Goal: Task Accomplishment & Management: Manage account settings

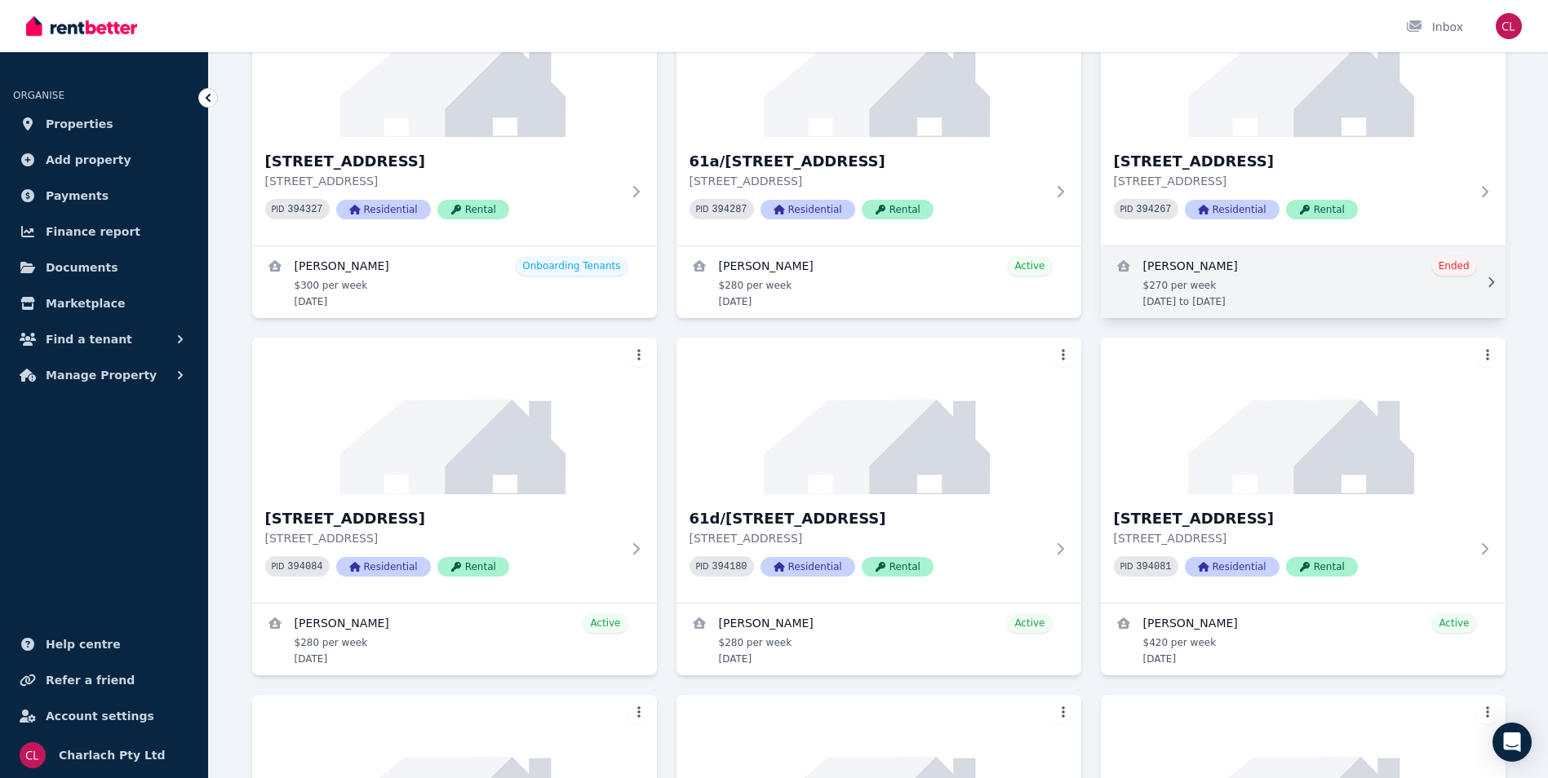
scroll to position [816, 0]
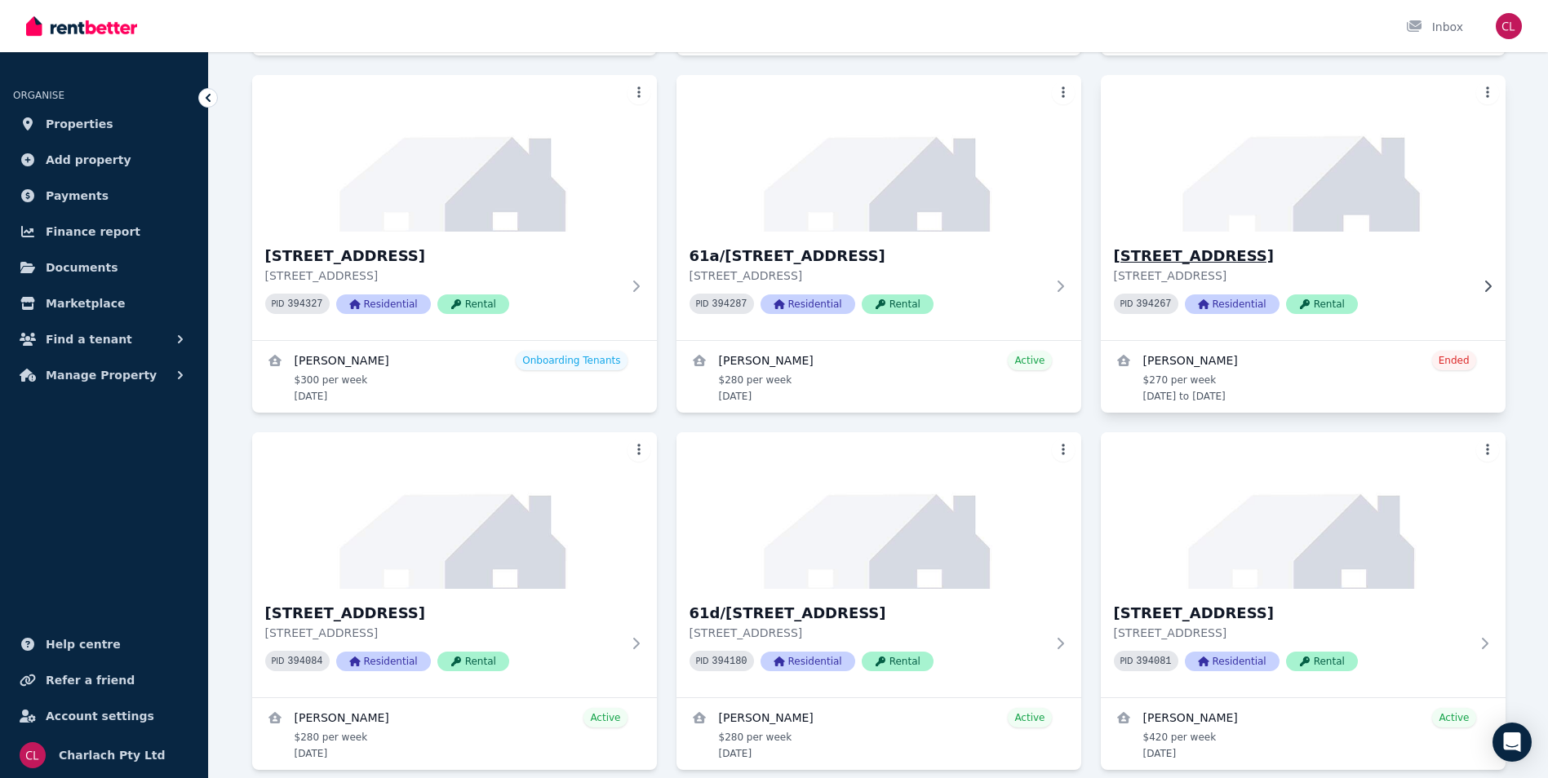
click at [1210, 251] on h3 "[STREET_ADDRESS]" at bounding box center [1292, 256] width 356 height 23
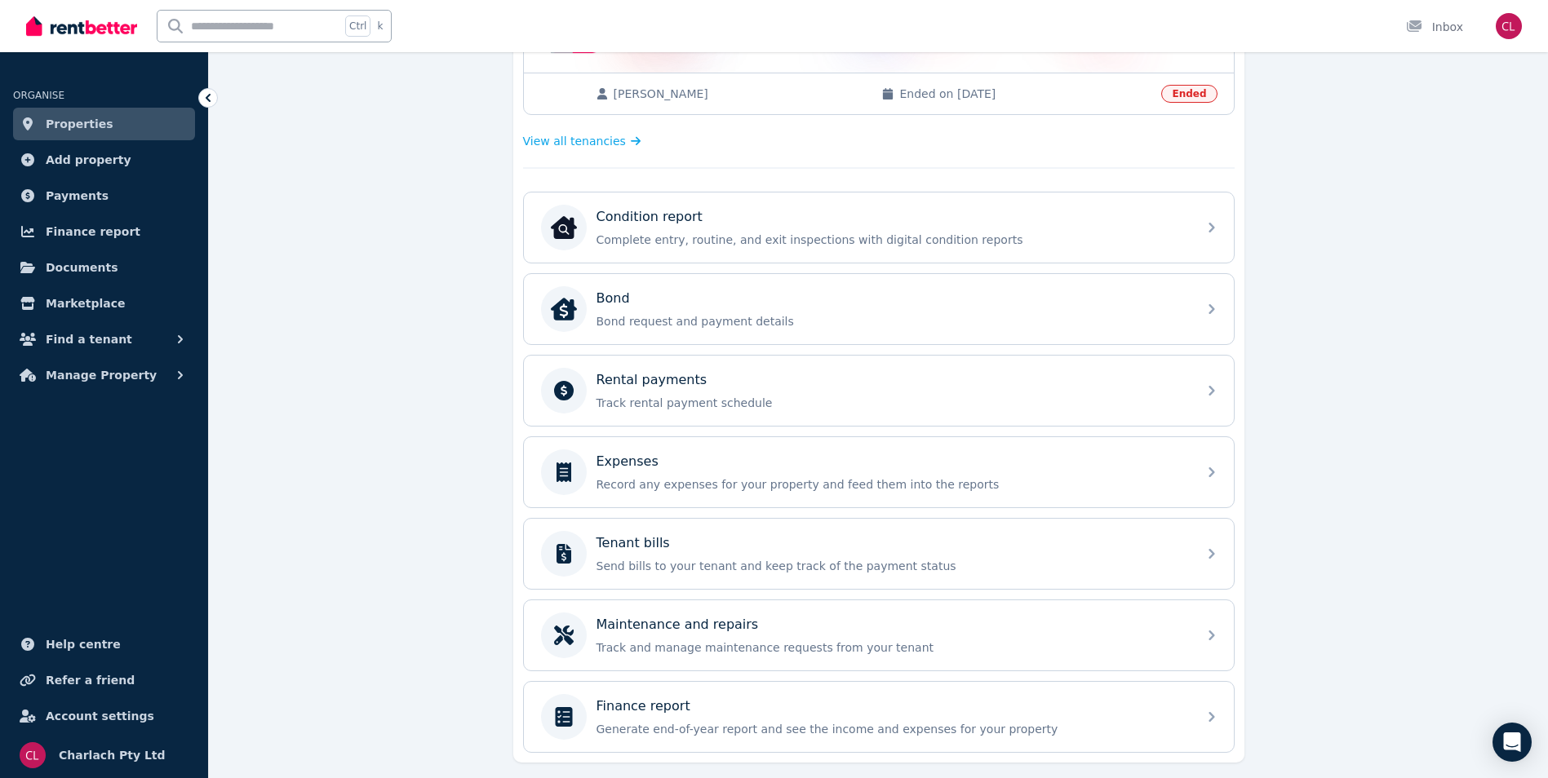
scroll to position [490, 0]
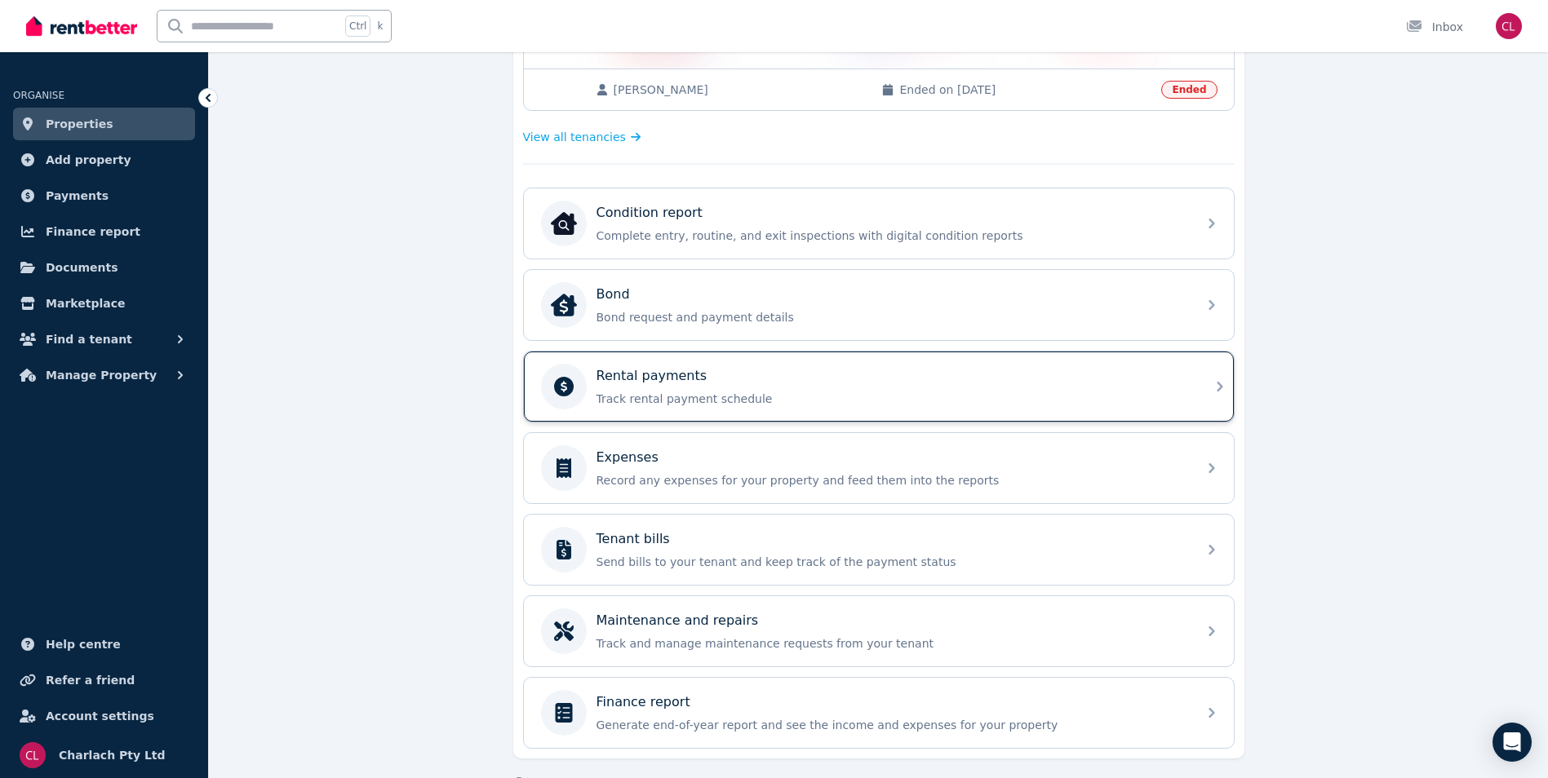
click at [757, 375] on div "Rental payments" at bounding box center [891, 376] width 591 height 20
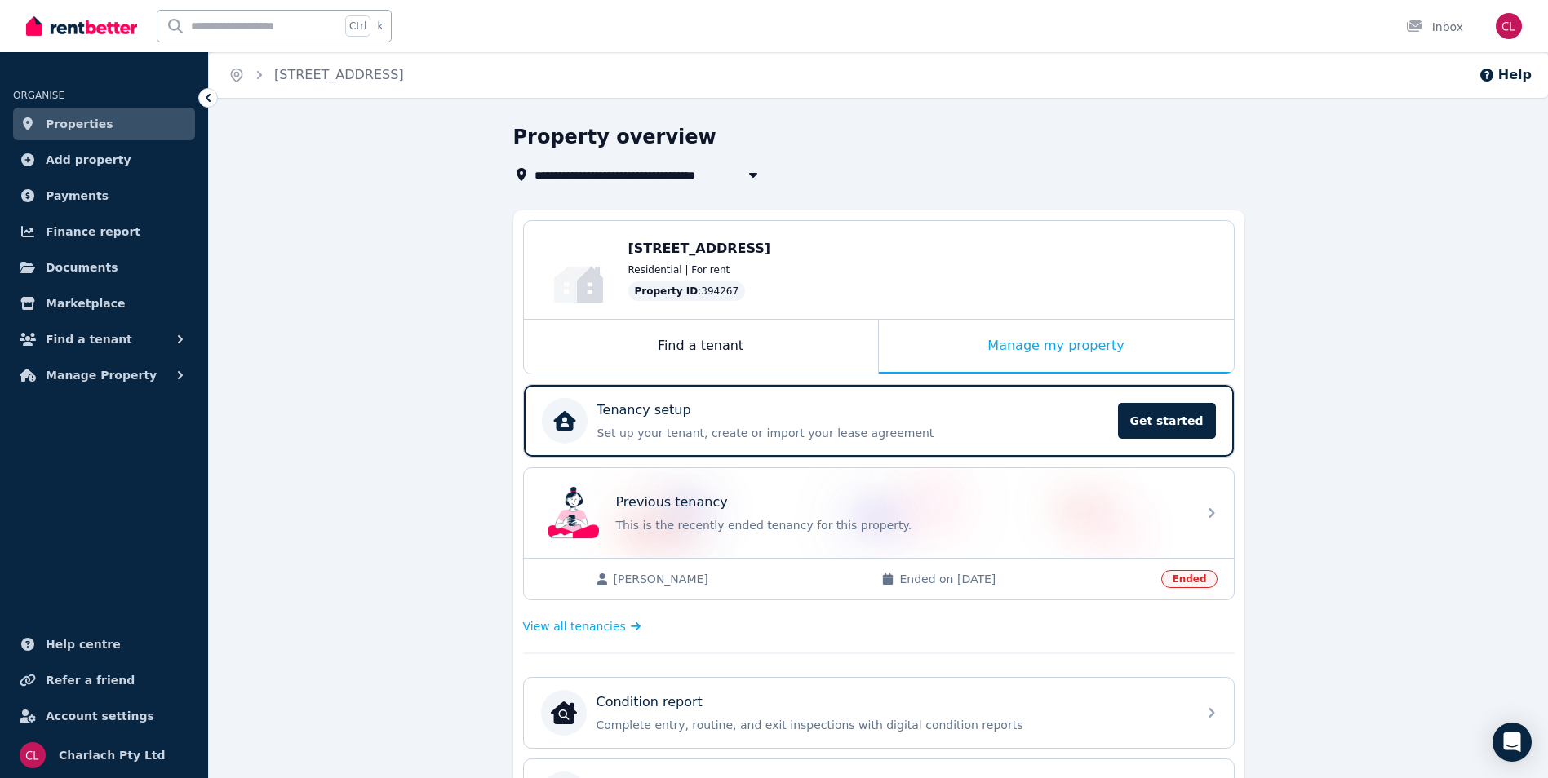
click at [750, 174] on icon "button" at bounding box center [752, 175] width 8 height 5
type input "**********"
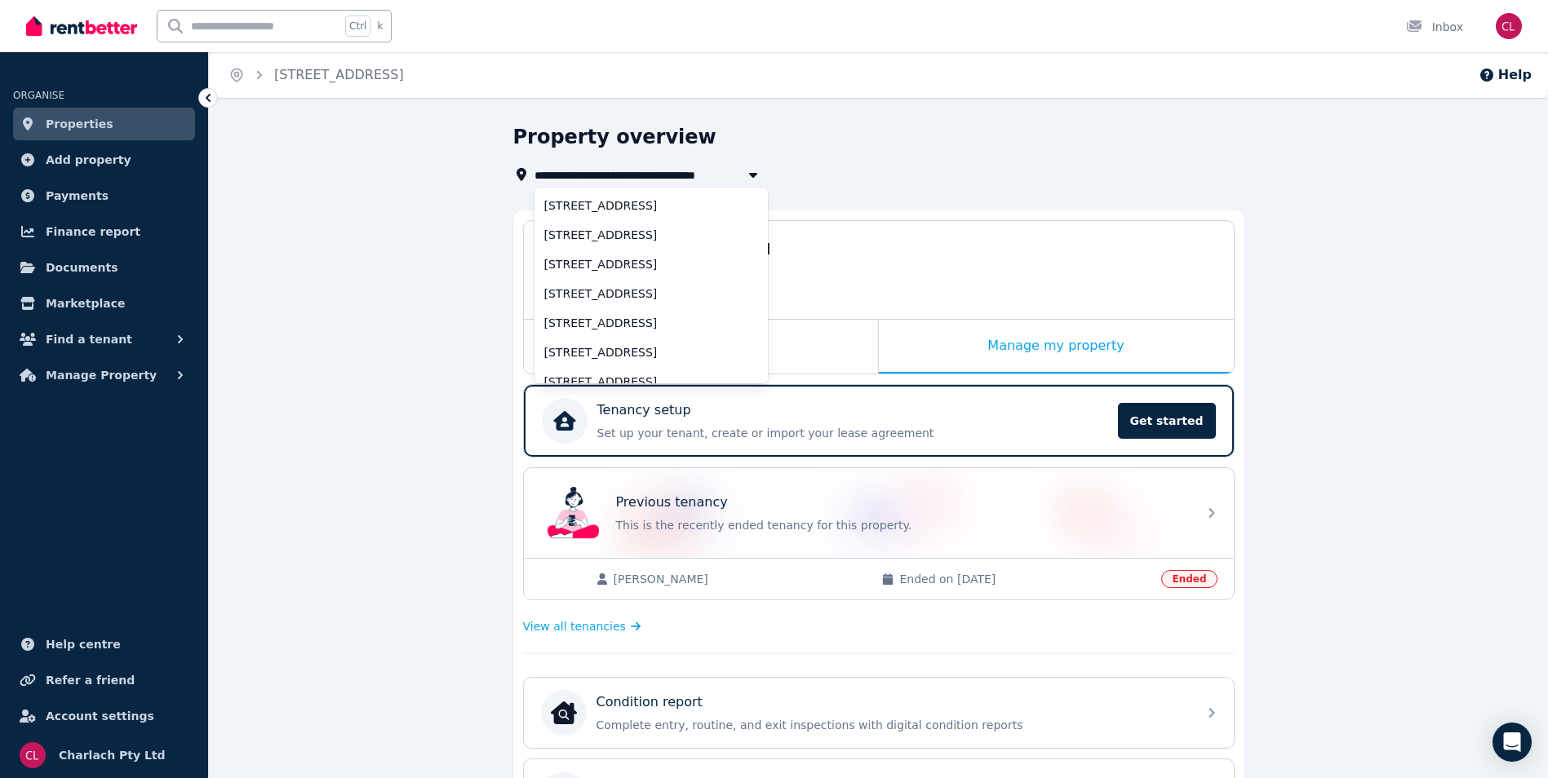
scroll to position [307, 0]
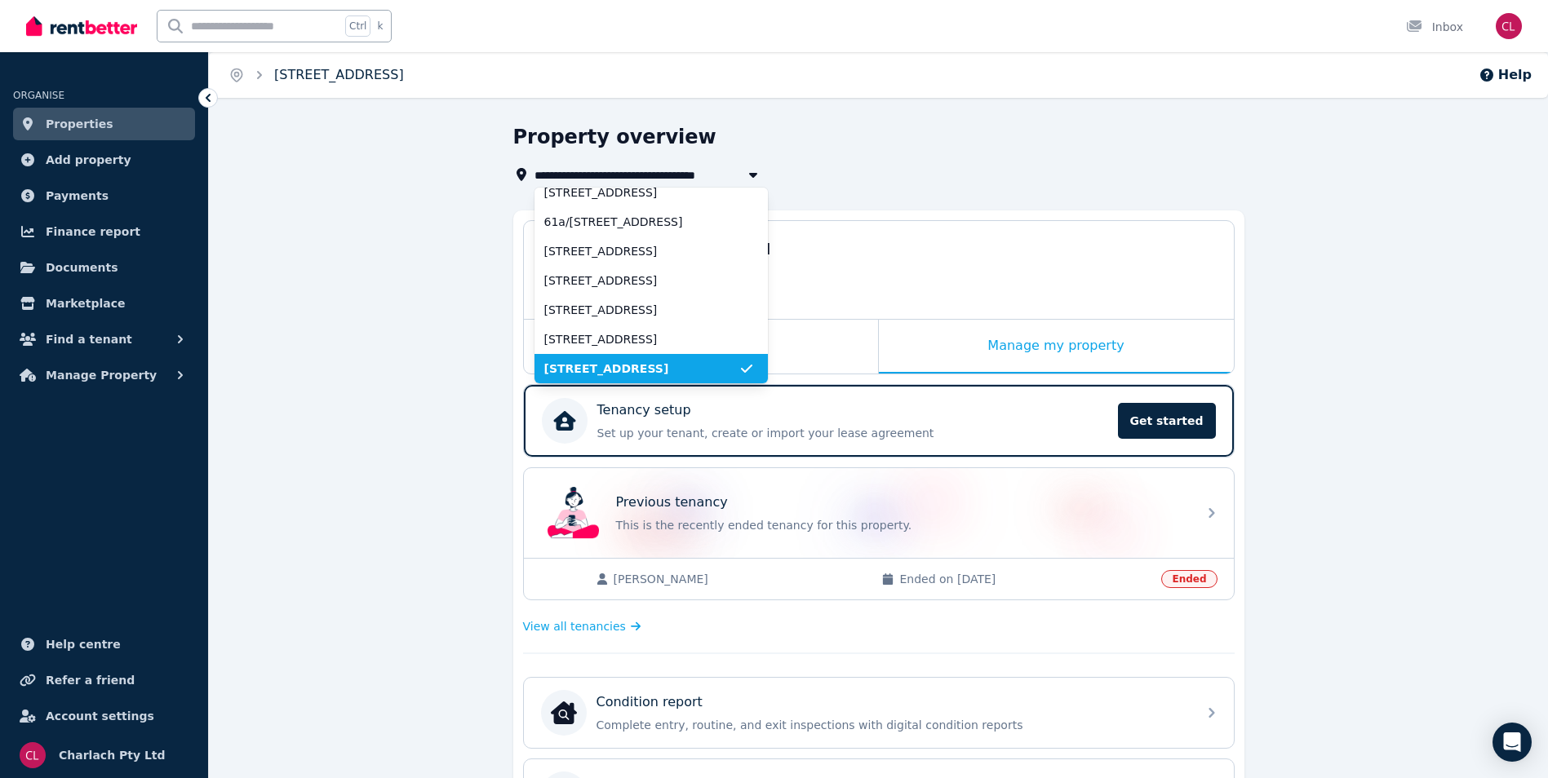
click at [312, 73] on link "[STREET_ADDRESS]" at bounding box center [339, 75] width 130 height 16
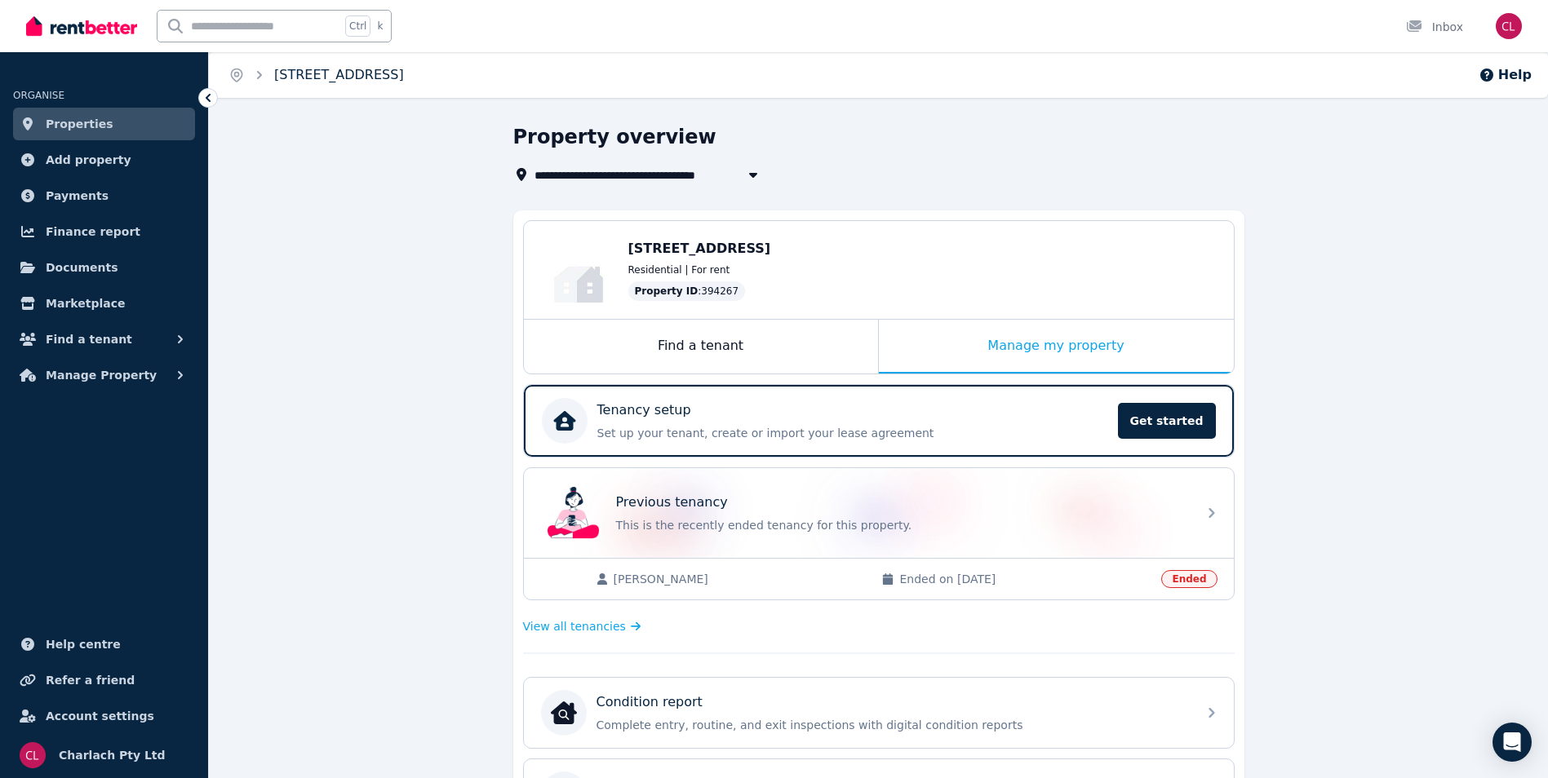
click at [335, 69] on link "[STREET_ADDRESS]" at bounding box center [339, 75] width 130 height 16
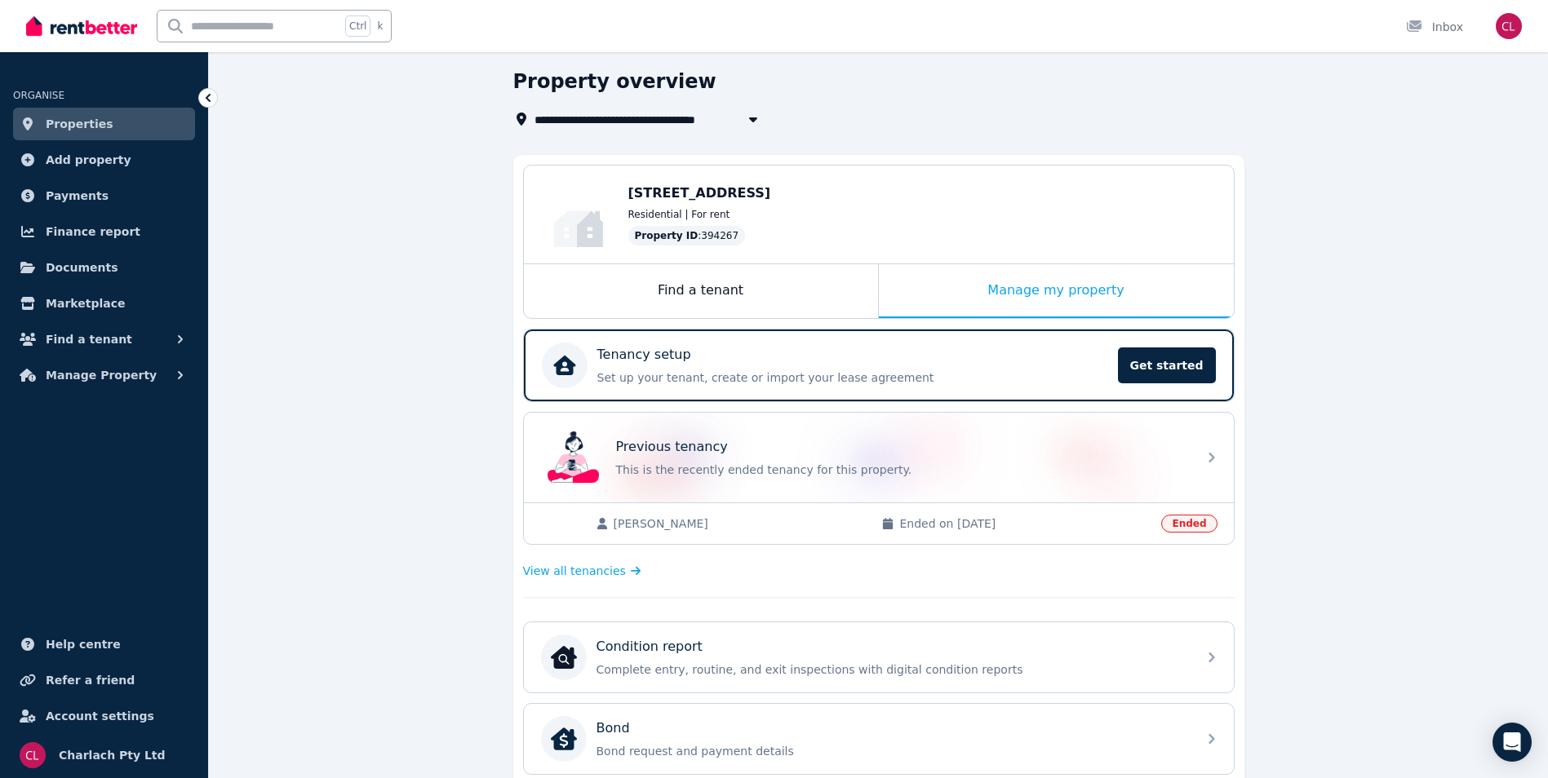
scroll to position [0, 0]
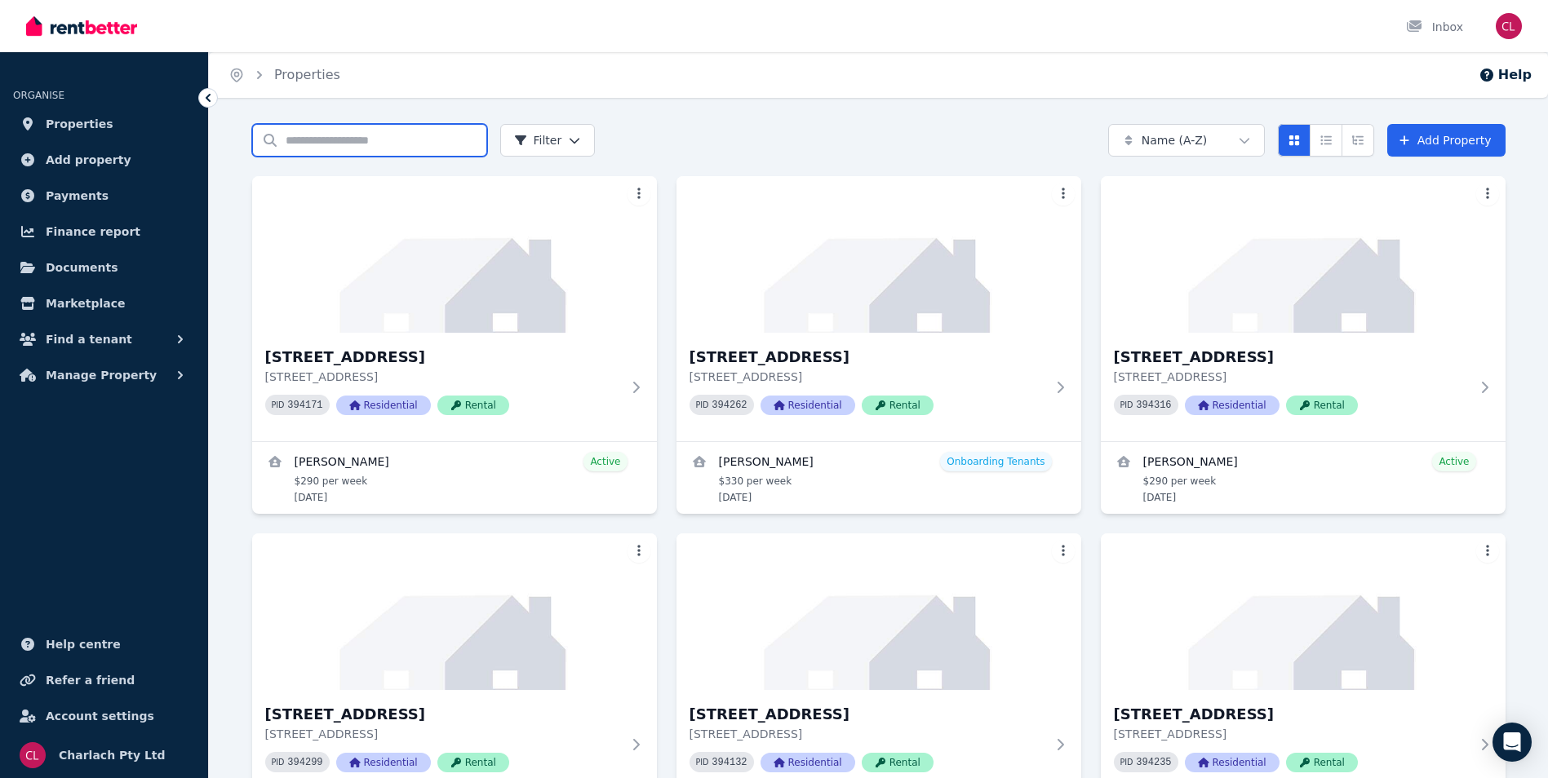
click at [321, 138] on input "Search properties" at bounding box center [369, 140] width 235 height 33
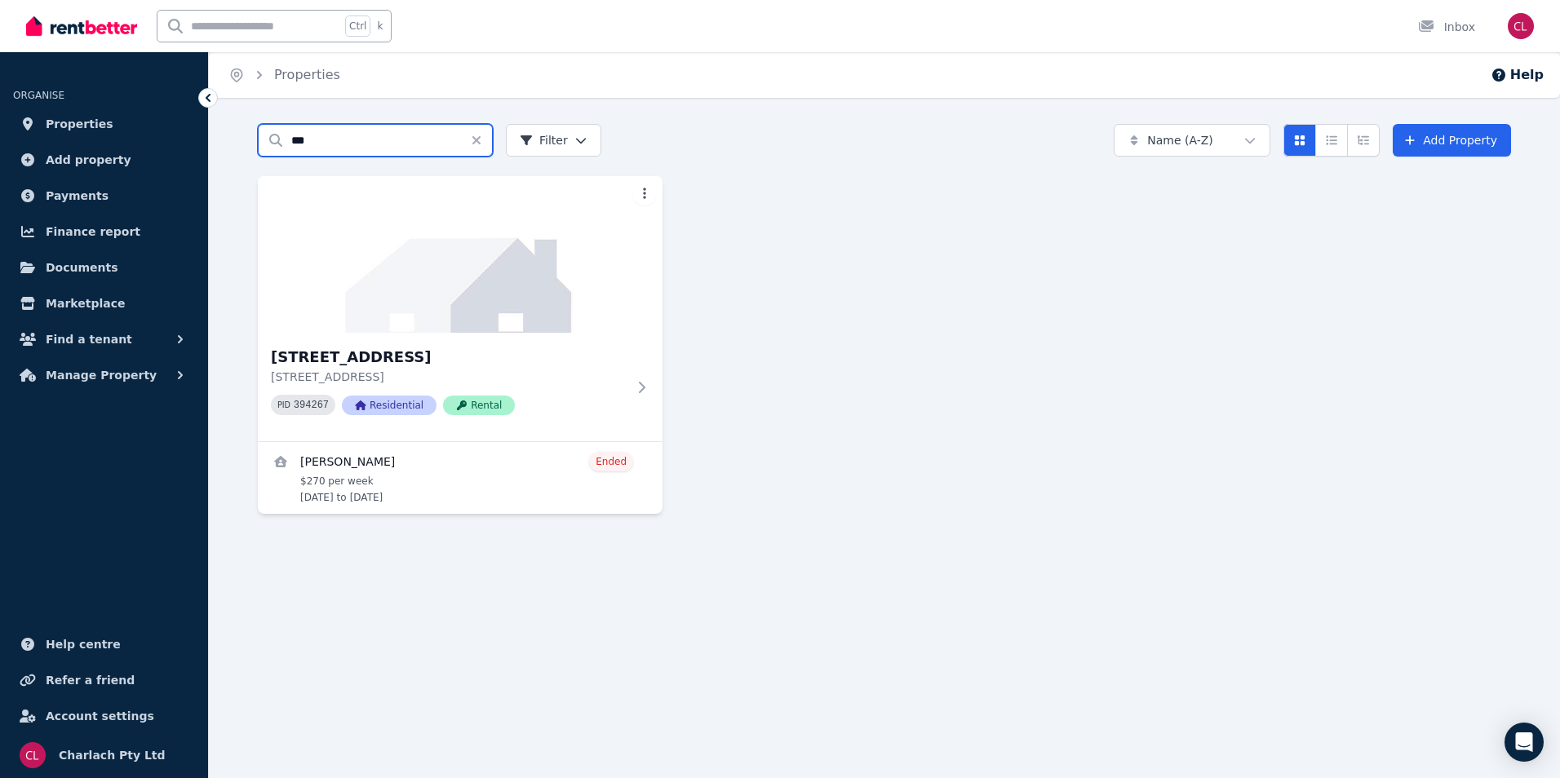
type input "***"
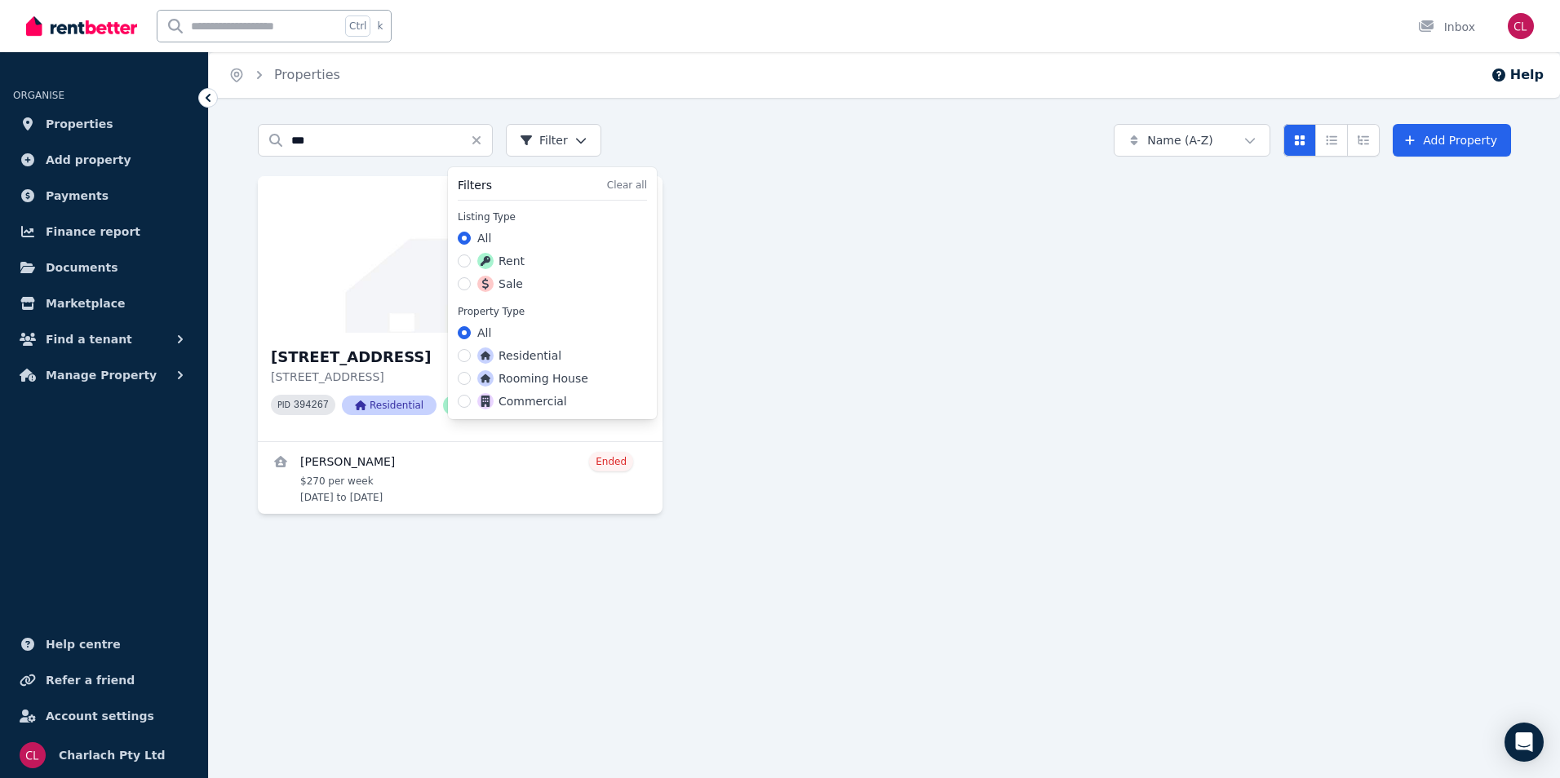
click at [588, 140] on html "Open main menu Ctrl k Inbox Open user menu ORGANISE Properties Add property Pay…" at bounding box center [780, 389] width 1560 height 778
click at [893, 249] on html "Open main menu Ctrl k Inbox Open user menu ORGANISE Properties Add property Pay…" at bounding box center [780, 389] width 1560 height 778
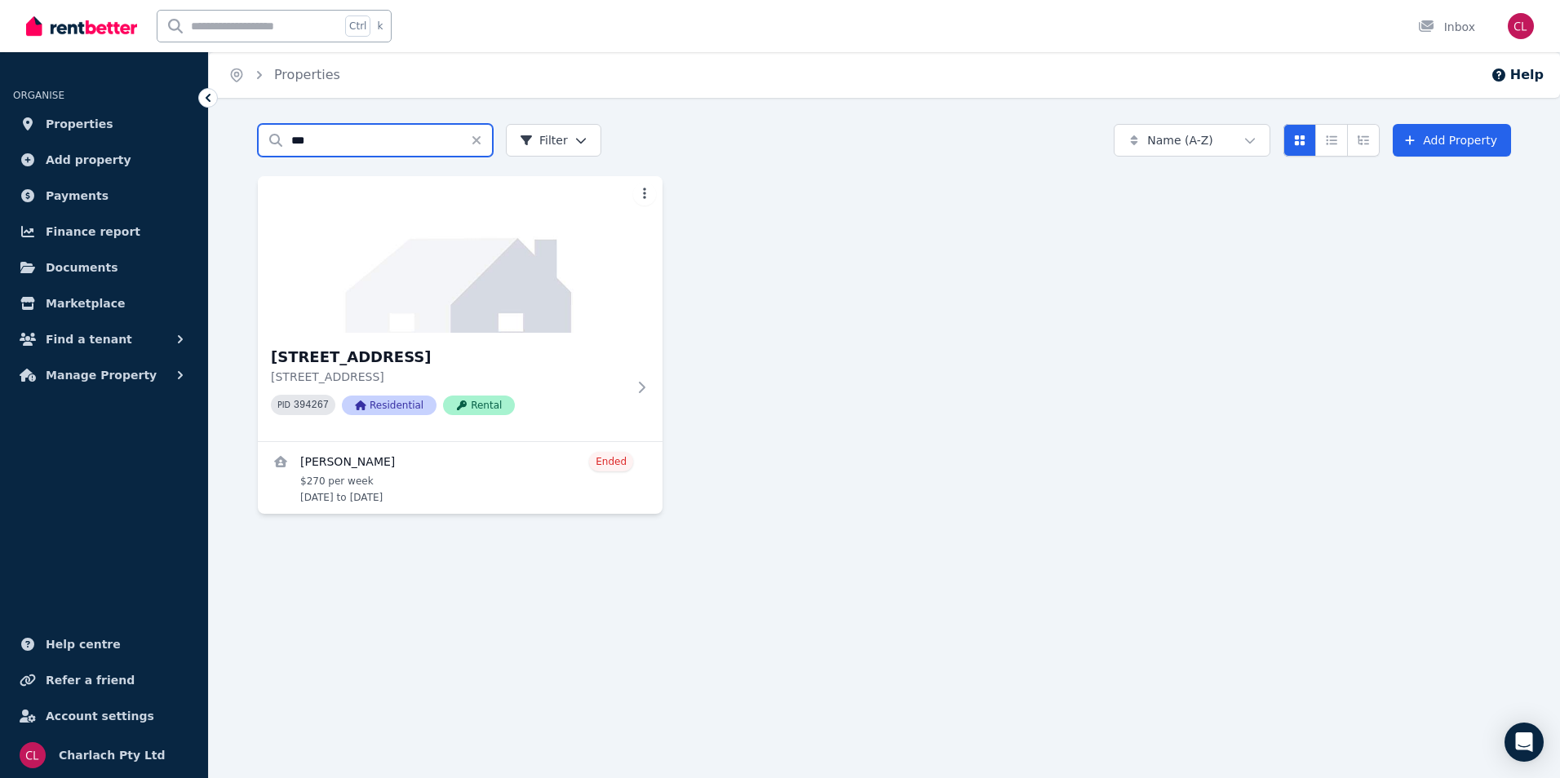
click at [339, 142] on input "***" at bounding box center [375, 140] width 235 height 33
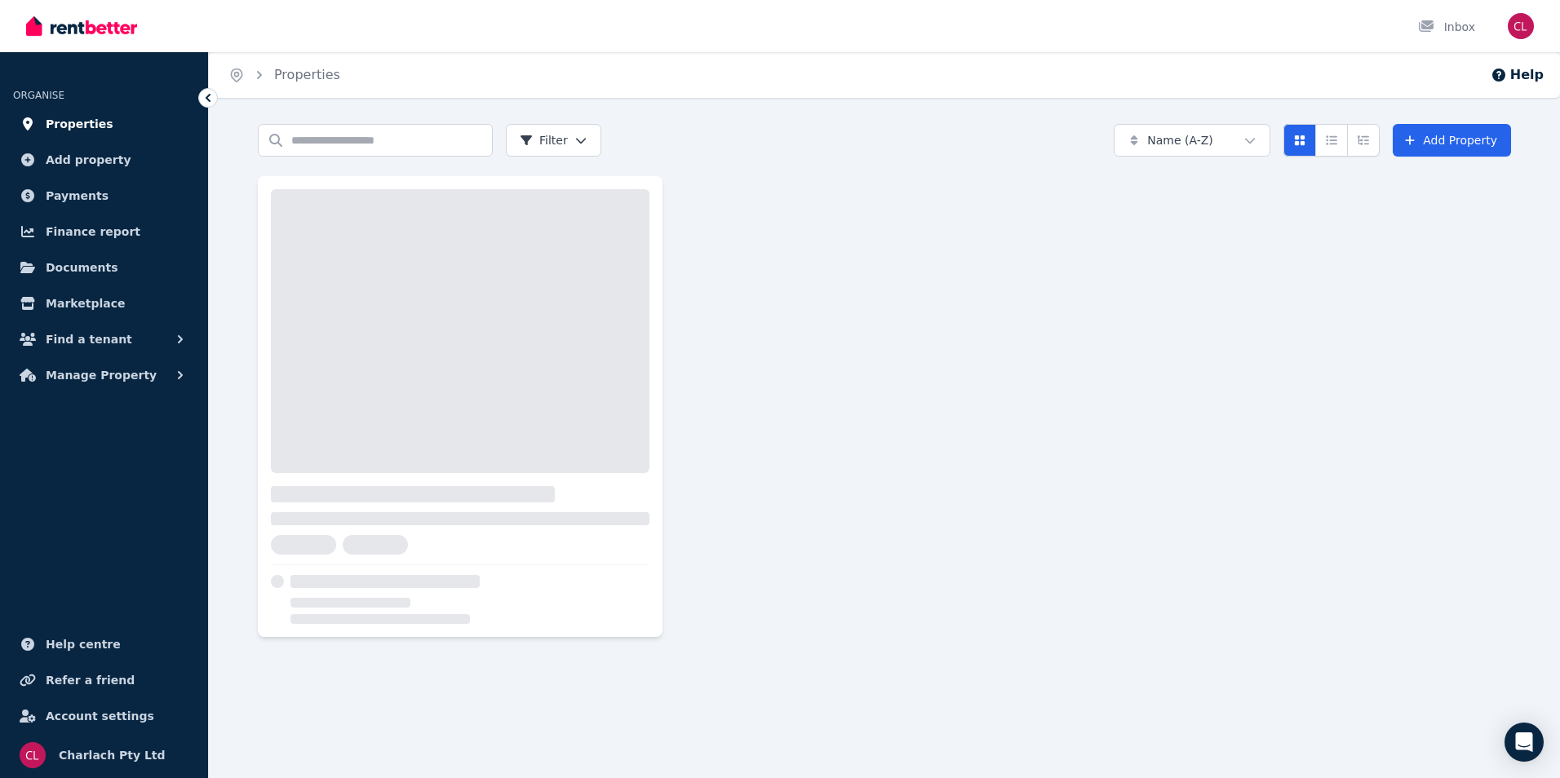
click at [70, 122] on span "Properties" at bounding box center [80, 124] width 68 height 20
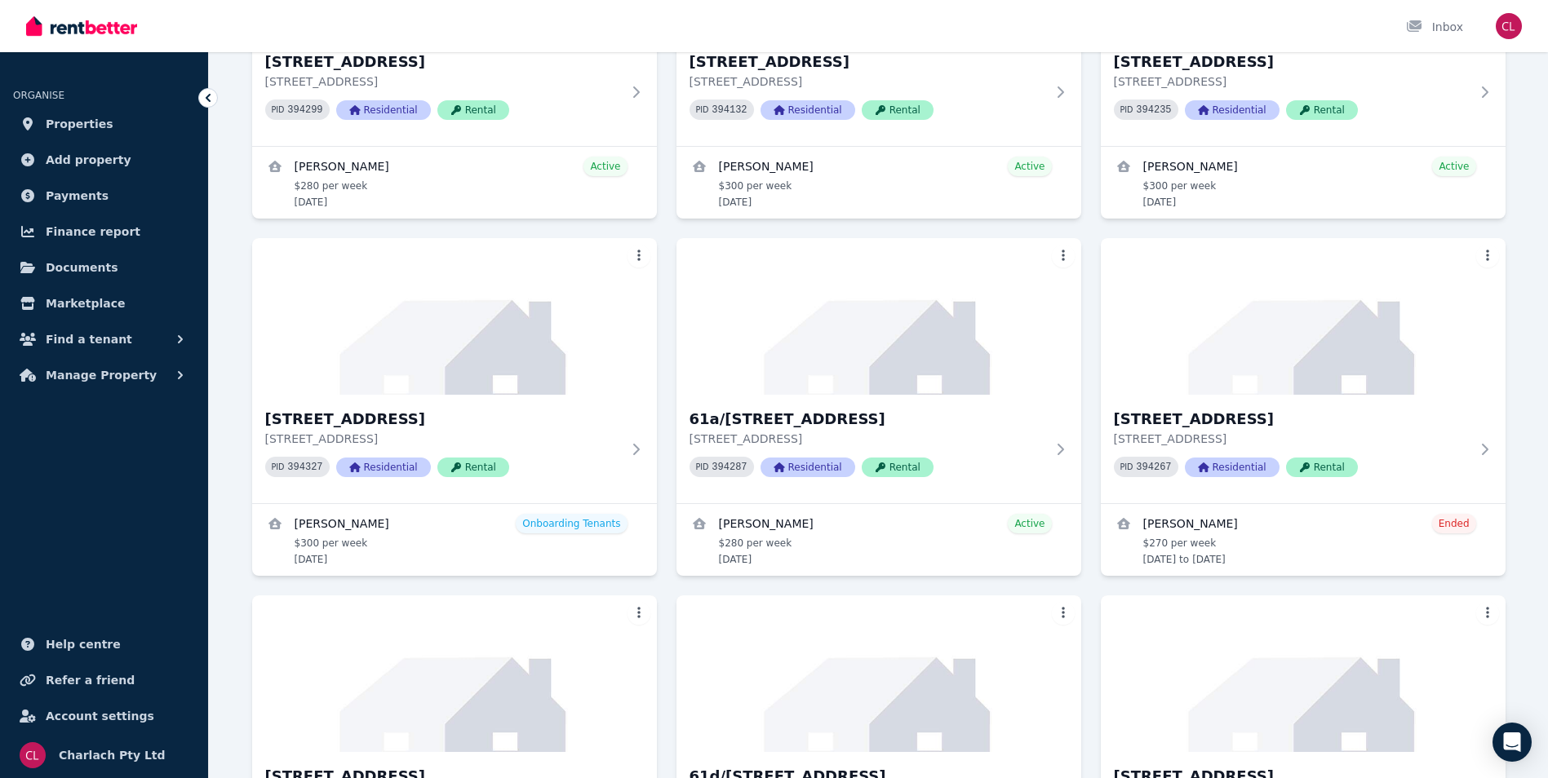
scroll to position [734, 0]
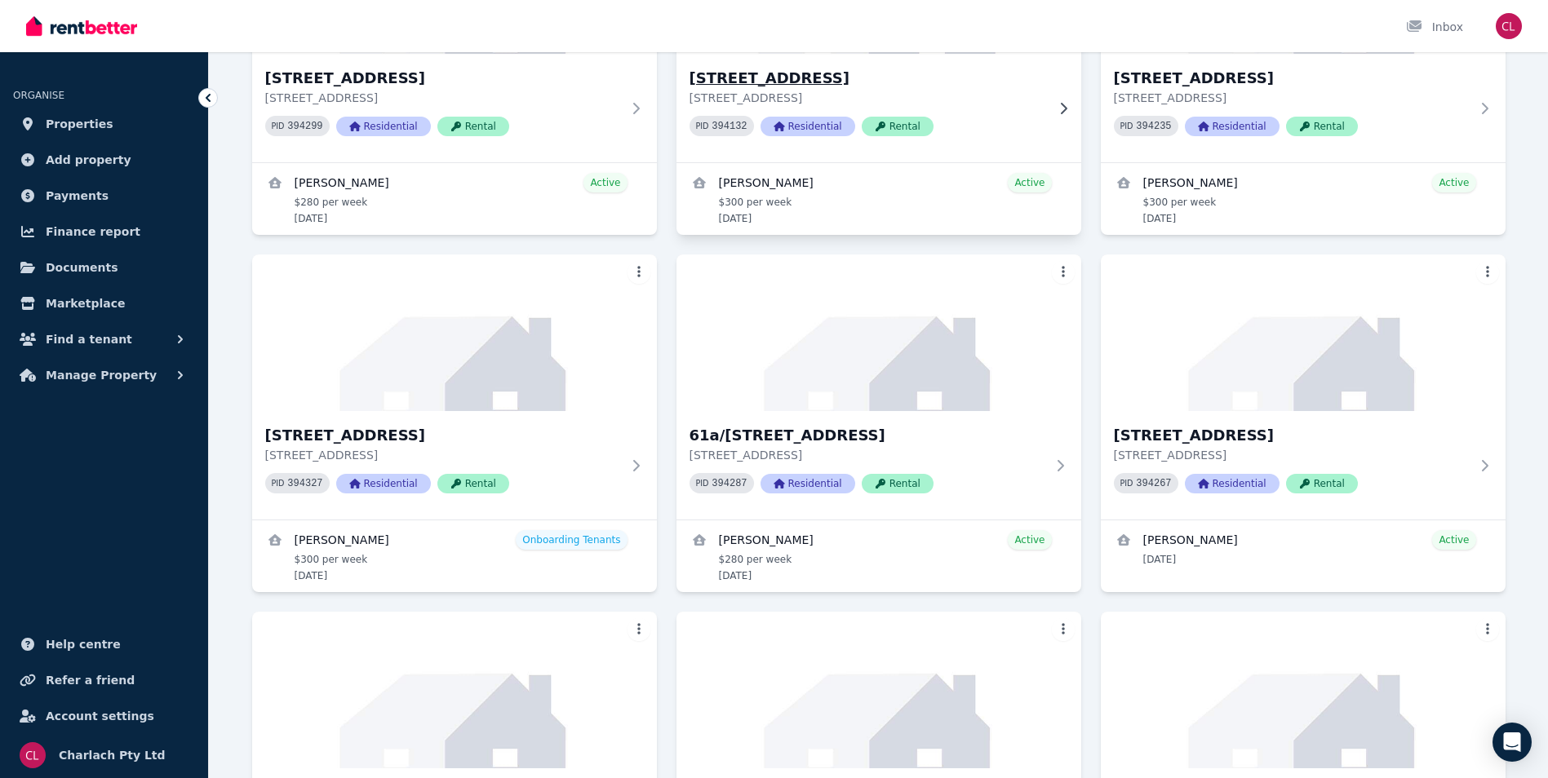
scroll to position [653, 0]
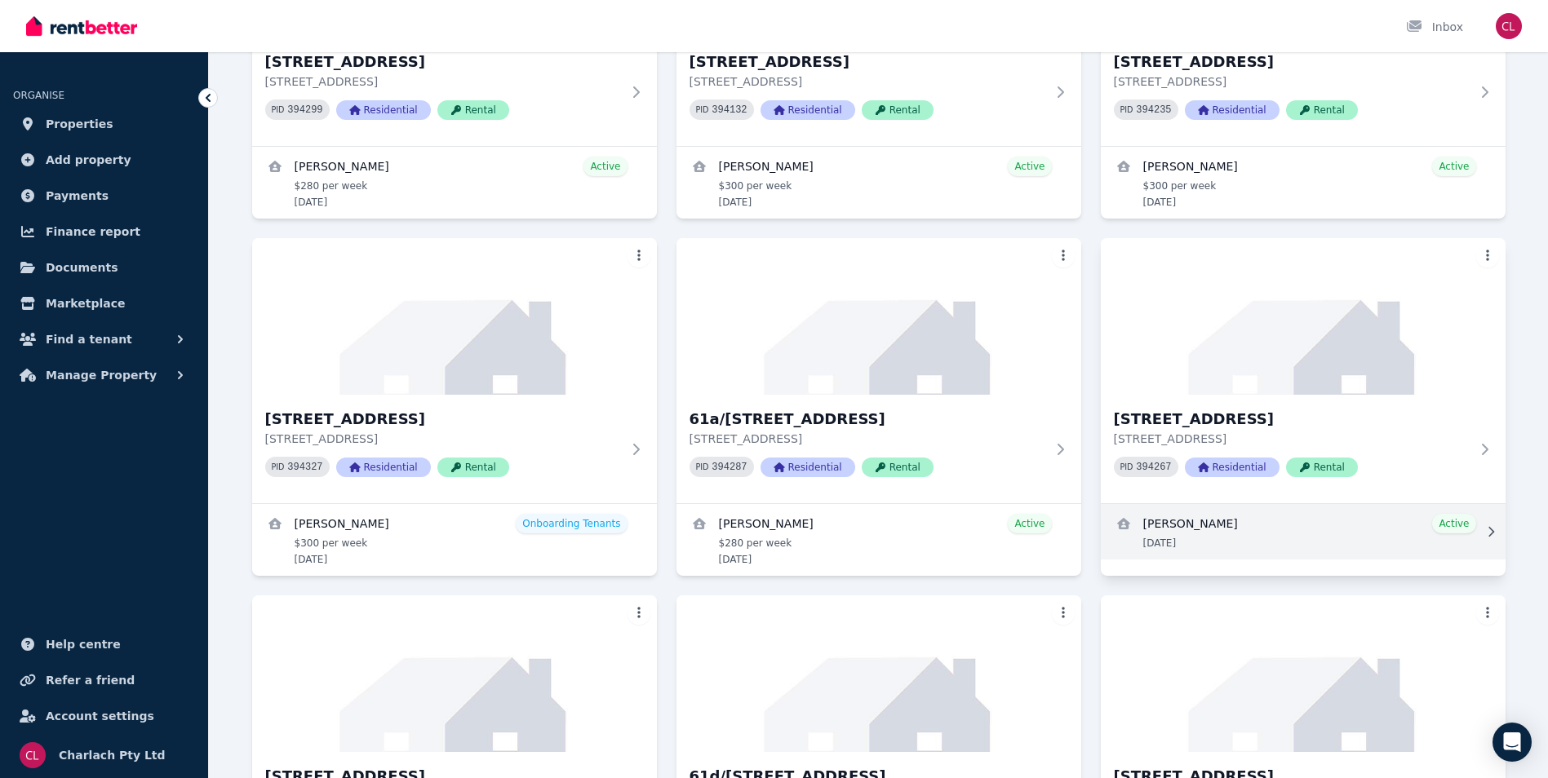
click at [1203, 521] on link "View details for Darryl Thompson" at bounding box center [1303, 531] width 405 height 55
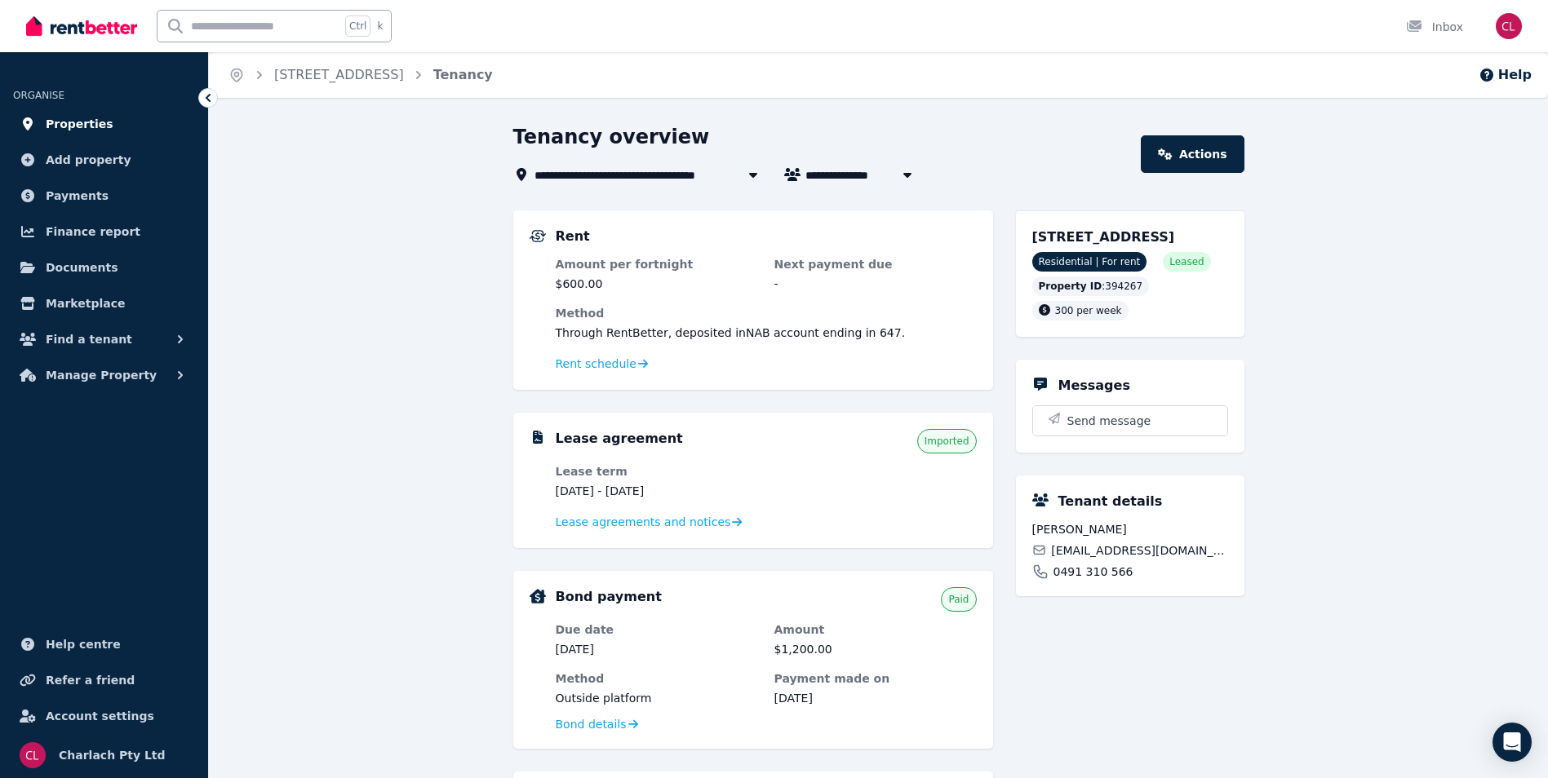
click at [86, 125] on span "Properties" at bounding box center [80, 124] width 68 height 20
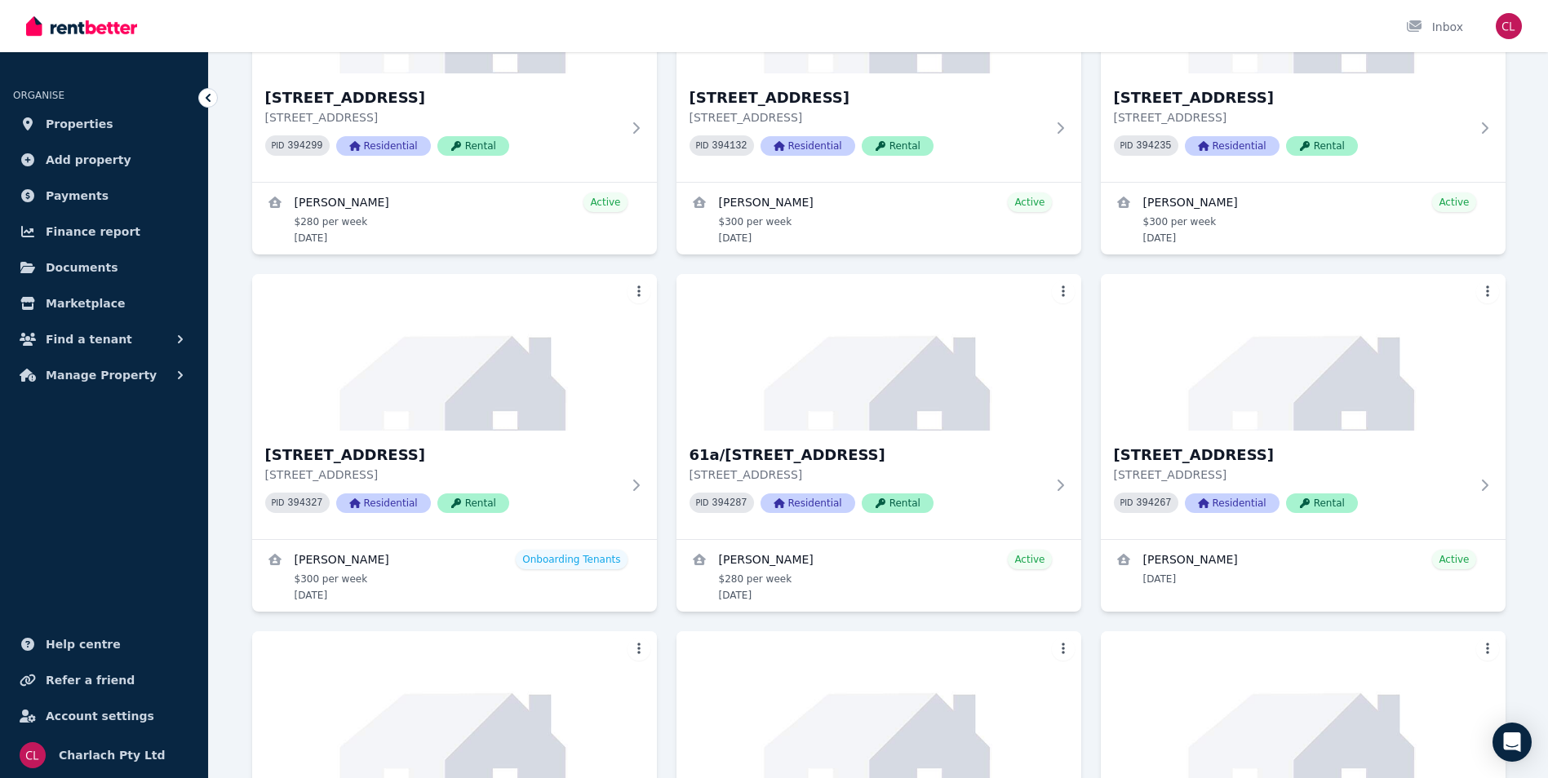
scroll to position [653, 0]
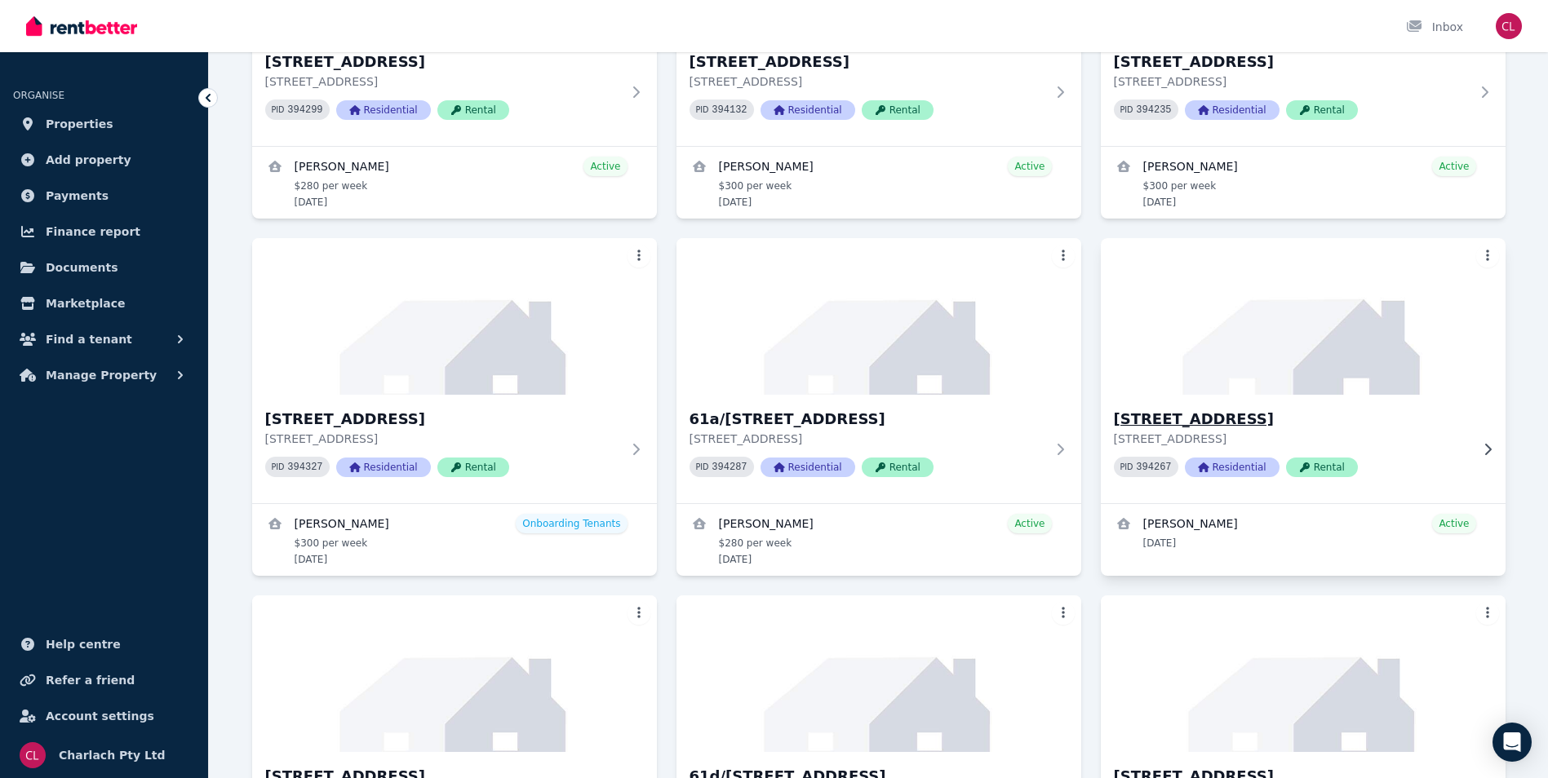
click at [1305, 367] on img at bounding box center [1302, 316] width 425 height 165
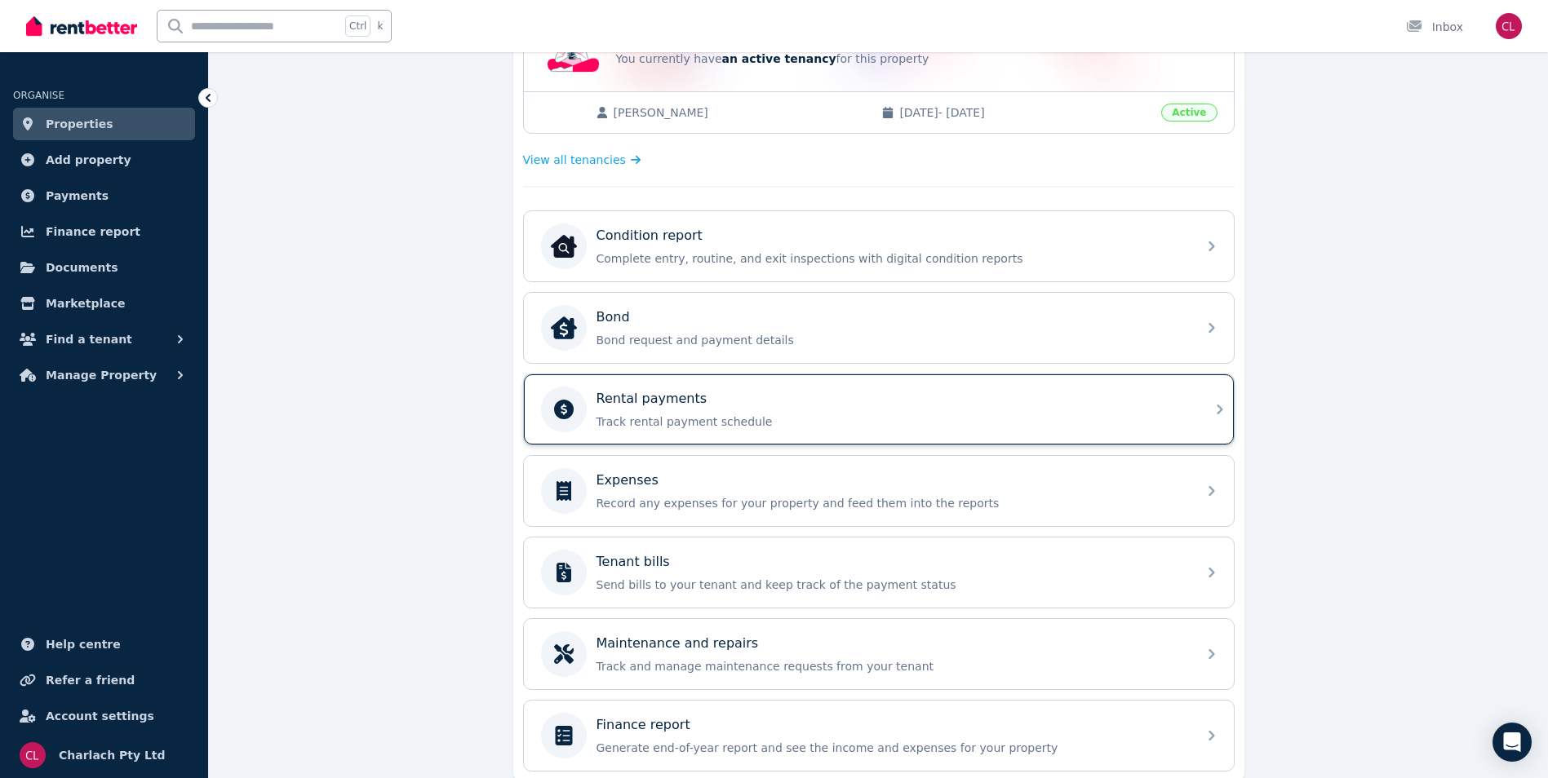
scroll to position [408, 0]
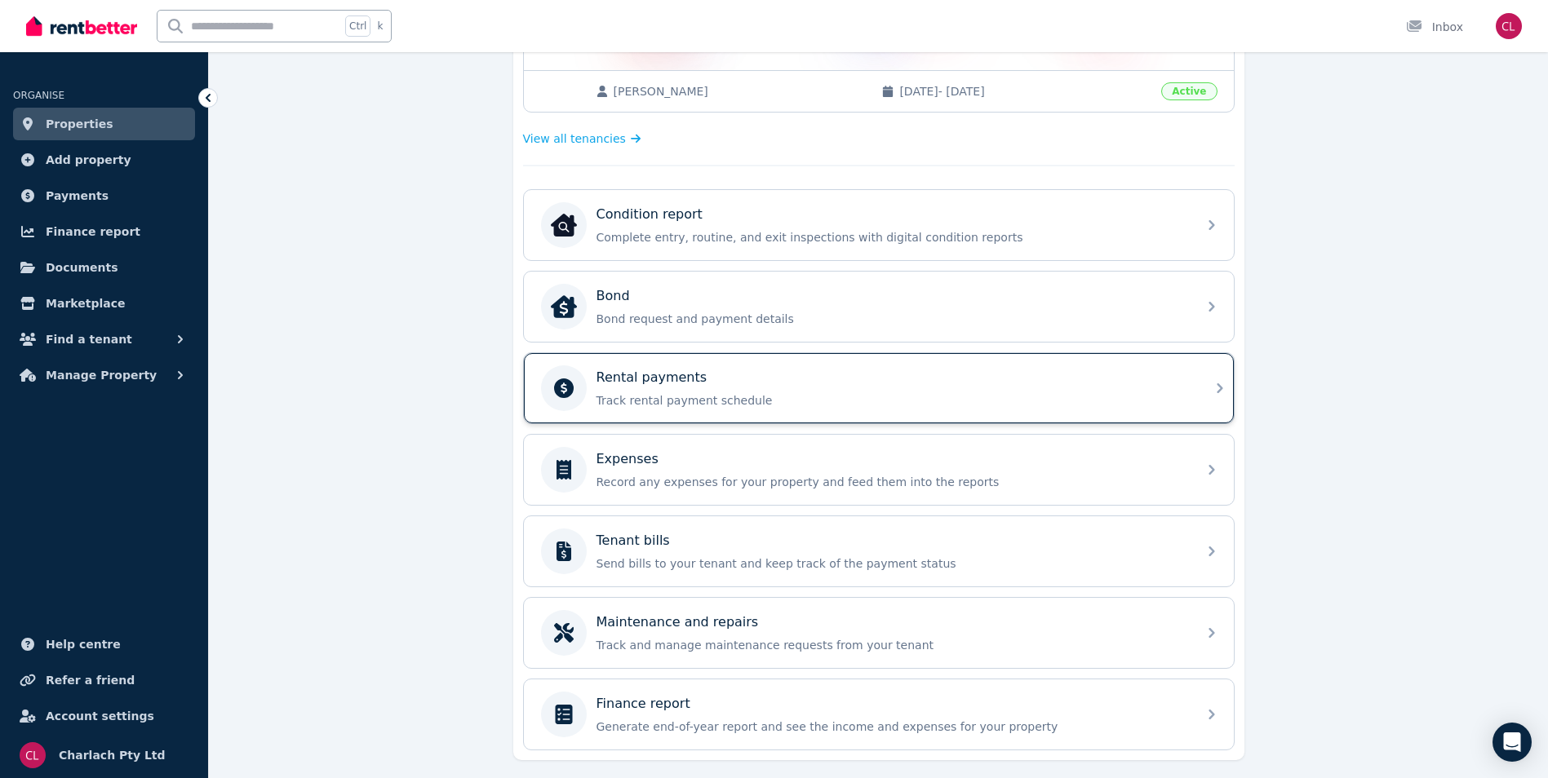
click at [817, 375] on div "Rental payments" at bounding box center [891, 378] width 591 height 20
